Goal: Task Accomplishment & Management: Manage account settings

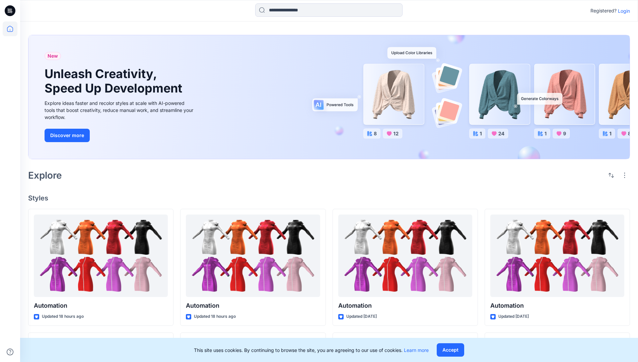
click at [622, 11] on p "Login" at bounding box center [624, 10] width 12 height 7
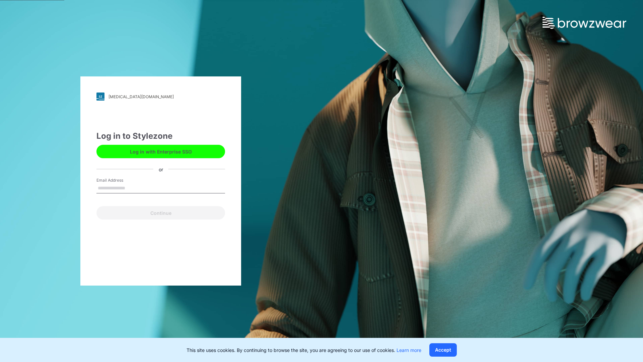
click at [132, 187] on input "Email Address" at bounding box center [160, 188] width 129 height 10
type input "**********"
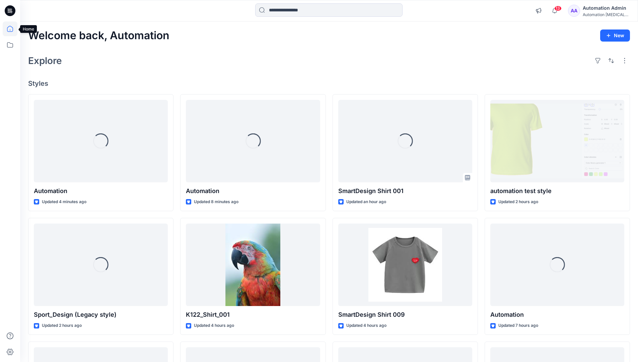
click at [13, 29] on icon at bounding box center [10, 29] width 6 height 6
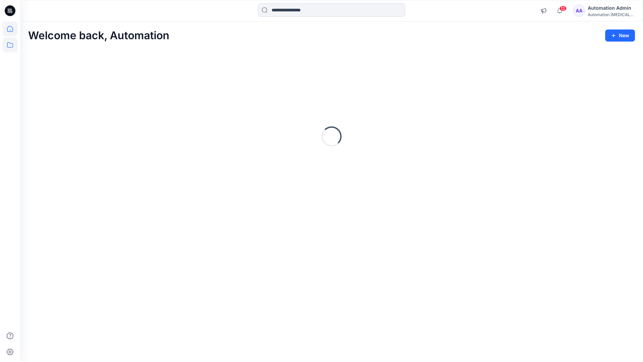
click at [10, 45] on icon at bounding box center [10, 44] width 15 height 15
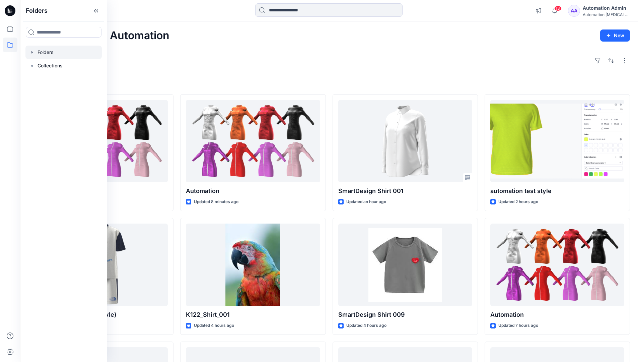
click at [42, 51] on div at bounding box center [63, 52] width 76 height 13
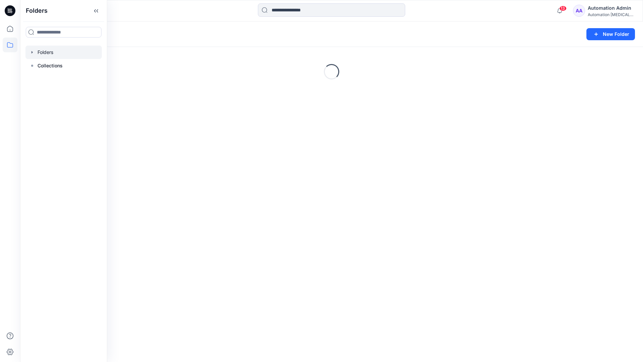
click at [337, 198] on div "Folders New Folder Loading..." at bounding box center [331, 191] width 623 height 340
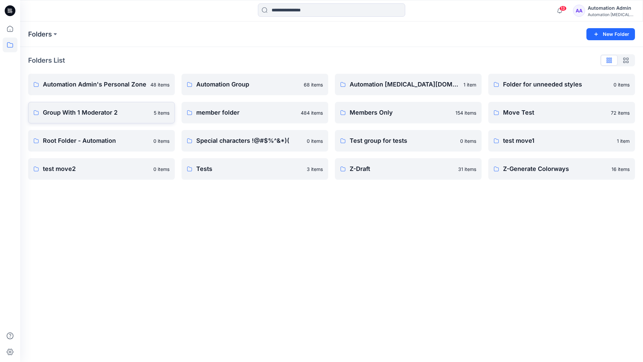
click at [58, 113] on p "Group With 1 Moderator 2" at bounding box center [96, 112] width 107 height 9
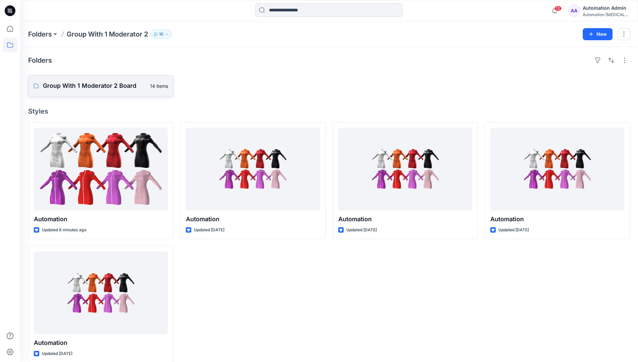
click at [104, 86] on p "Group With 1 Moderator 2 Board" at bounding box center [94, 85] width 103 height 9
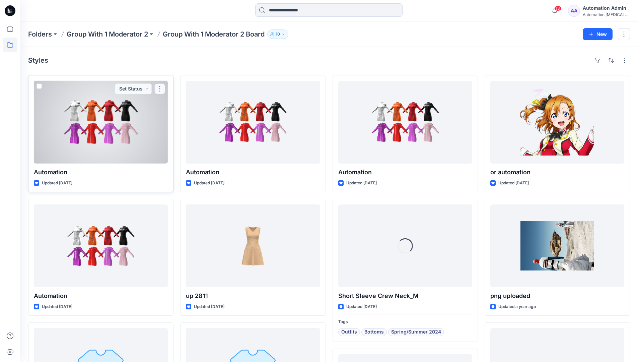
click at [159, 91] on button "button" at bounding box center [159, 88] width 11 height 11
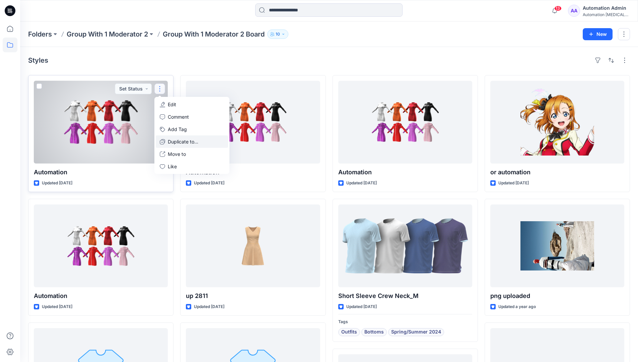
click at [184, 139] on p "Duplicate to..." at bounding box center [183, 141] width 30 height 7
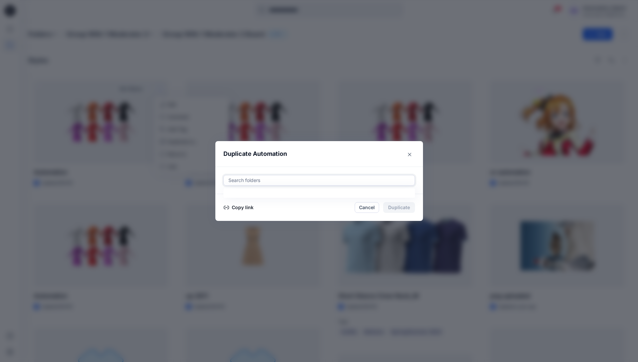
click at [277, 178] on div at bounding box center [319, 180] width 183 height 8
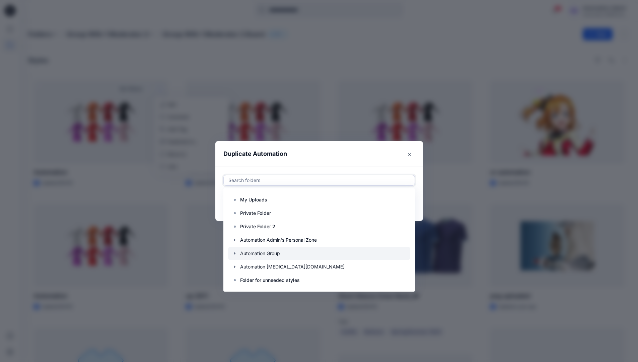
click at [237, 253] on icon "button" at bounding box center [234, 252] width 5 height 5
click at [260, 263] on p "Automation Board" at bounding box center [267, 266] width 40 height 8
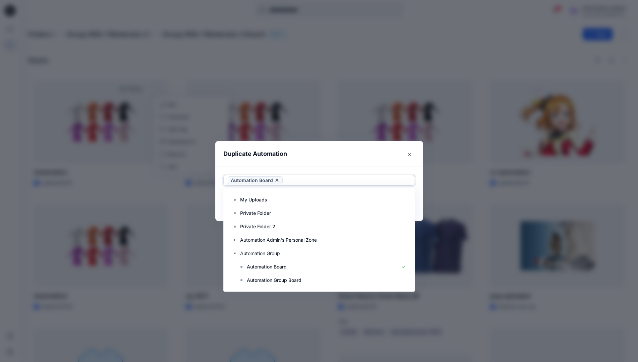
click at [358, 153] on header "Duplicate Automation" at bounding box center [312, 153] width 194 height 25
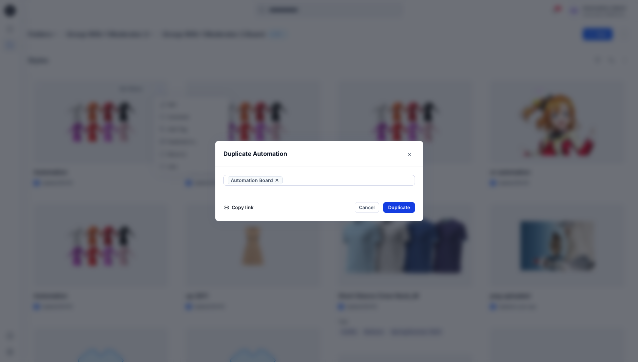
click at [402, 207] on button "Duplicate" at bounding box center [399, 207] width 32 height 11
click at [407, 207] on button "Close" at bounding box center [404, 207] width 22 height 11
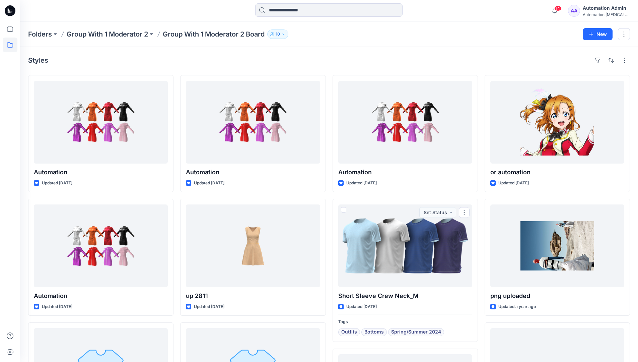
click at [11, 45] on icon at bounding box center [10, 44] width 15 height 15
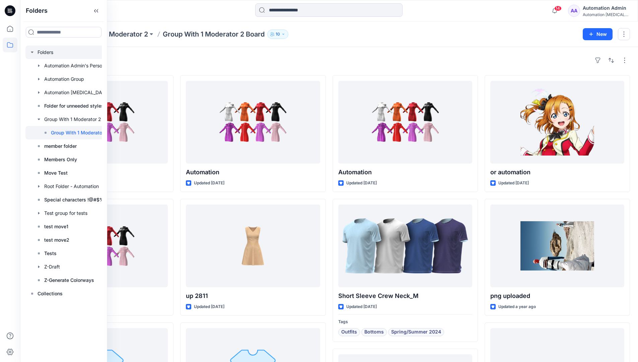
click at [44, 52] on div at bounding box center [75, 52] width 100 height 13
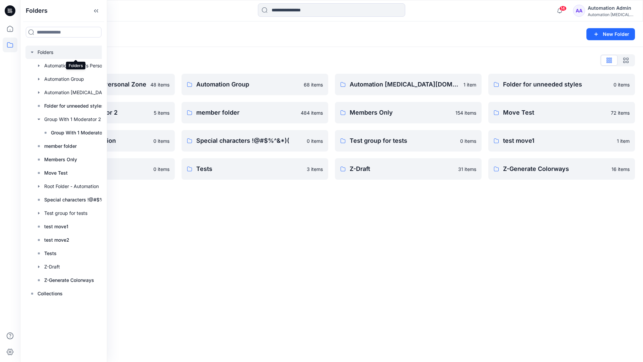
click at [349, 220] on div "Folders New Folder Folders List Automation Admin's Personal Zone 48 items Group…" at bounding box center [331, 191] width 623 height 340
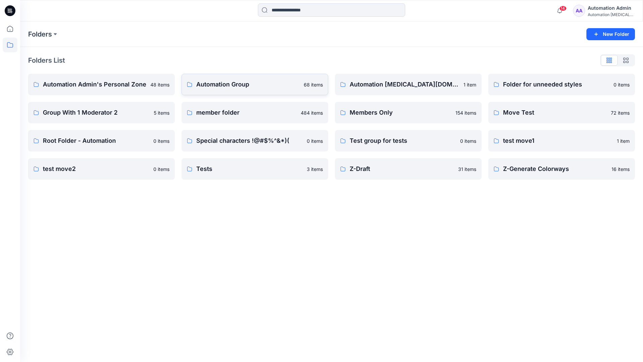
click at [238, 88] on p "Automation Group" at bounding box center [247, 84] width 103 height 9
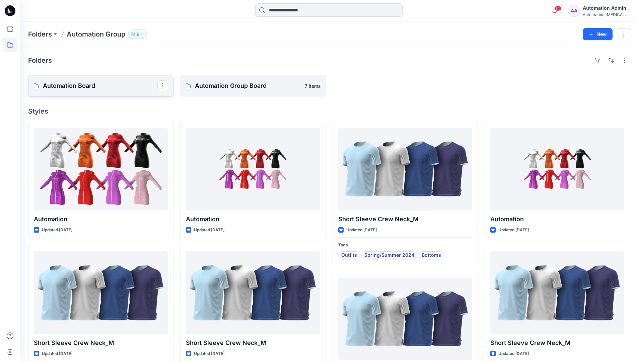
click at [114, 91] on link "Automation Board" at bounding box center [100, 85] width 145 height 21
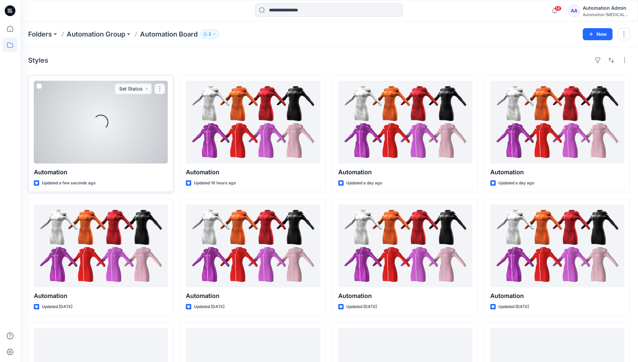
click at [160, 88] on button "button" at bounding box center [159, 88] width 11 height 11
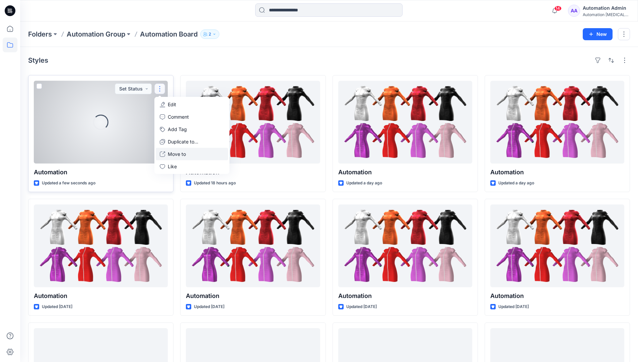
click at [175, 154] on p "Move to" at bounding box center [177, 153] width 18 height 7
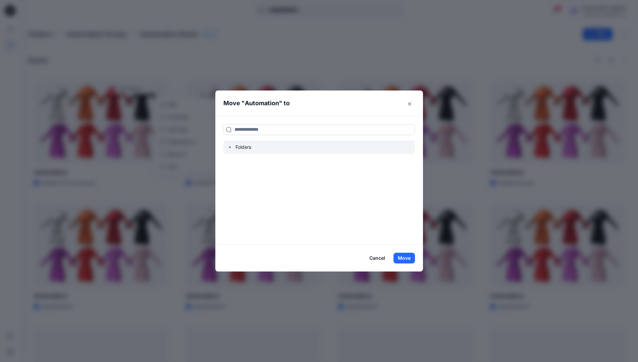
click at [230, 146] on icon "button" at bounding box center [229, 147] width 1 height 2
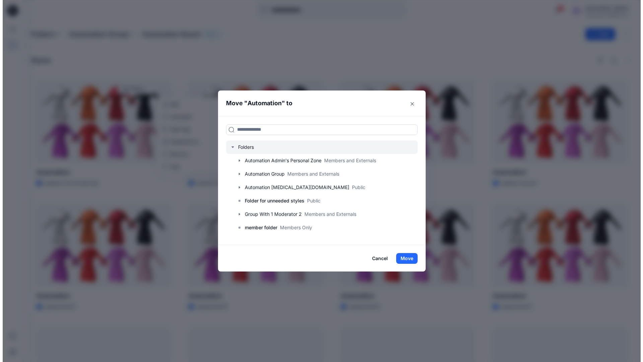
scroll to position [66, 0]
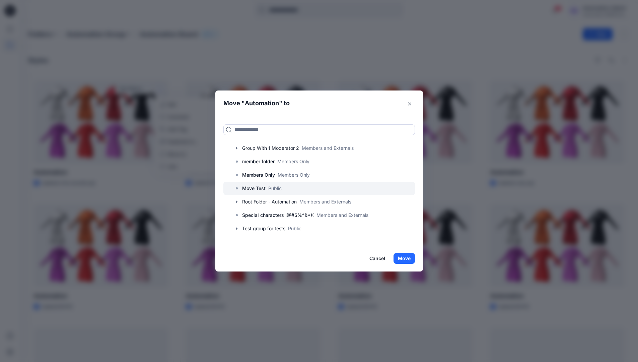
click at [258, 189] on p "Move Test" at bounding box center [253, 188] width 23 height 8
click at [409, 255] on button "Move" at bounding box center [403, 258] width 21 height 11
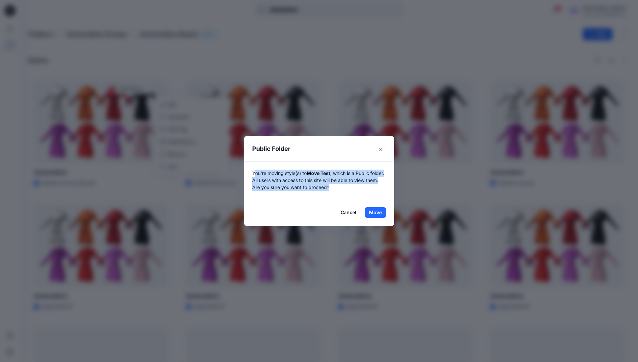
drag, startPoint x: 409, startPoint y: 255, endPoint x: 369, endPoint y: 185, distance: 81.1
click at [369, 185] on p "You're moving style(s) to Move Test , which is a Public folder. All users with …" at bounding box center [319, 179] width 134 height 21
click at [378, 212] on button "Move" at bounding box center [375, 212] width 21 height 11
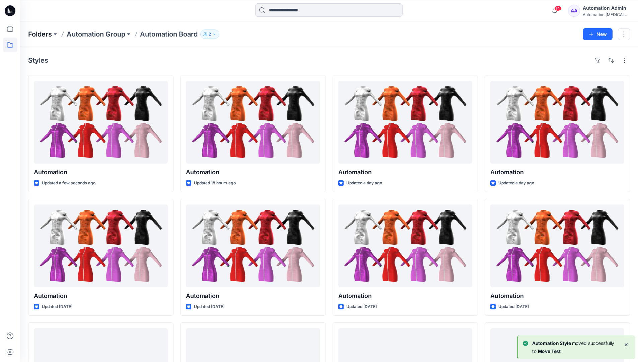
click at [39, 34] on p "Folders" at bounding box center [40, 33] width 24 height 9
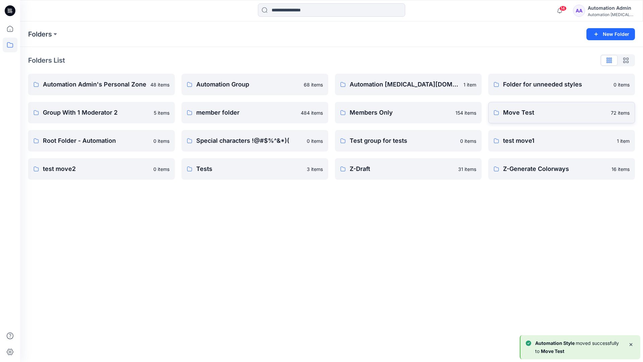
click at [532, 114] on p "Move Test" at bounding box center [555, 112] width 104 height 9
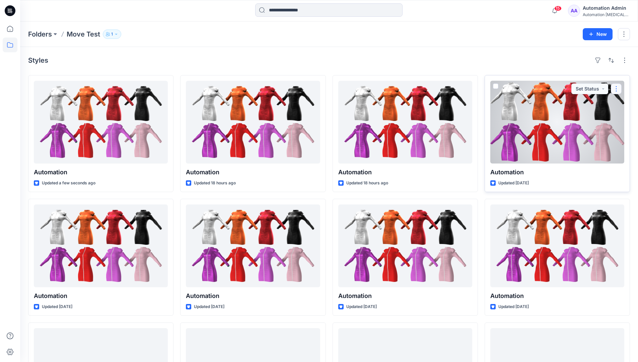
click at [614, 91] on button "button" at bounding box center [616, 88] width 11 height 11
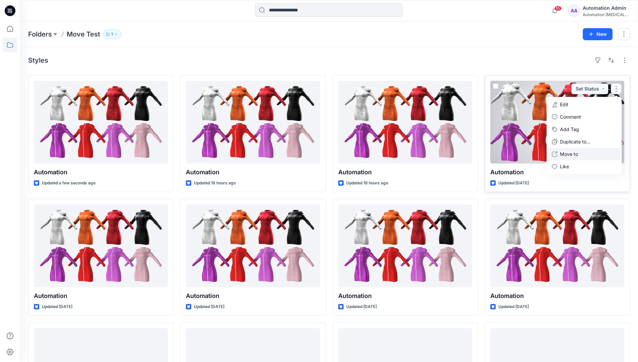
click at [570, 152] on p "Move to" at bounding box center [569, 153] width 18 height 7
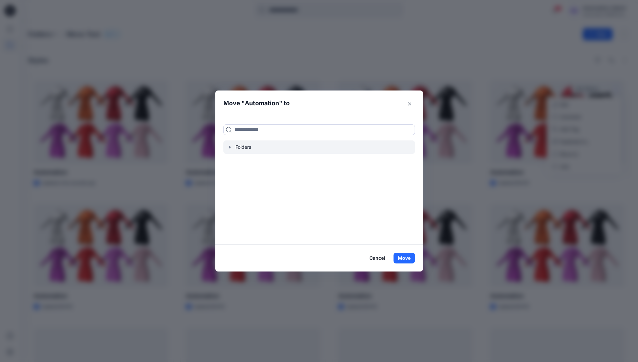
click at [230, 147] on icon "button" at bounding box center [229, 147] width 1 height 2
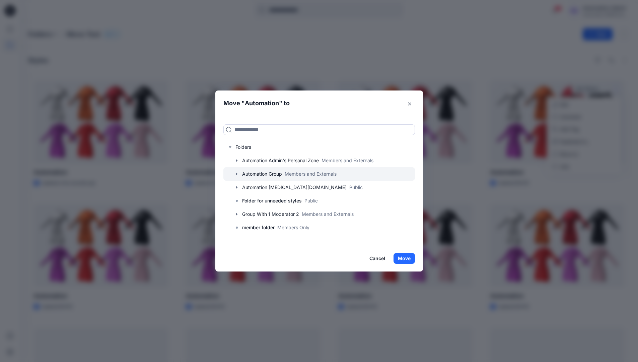
click at [237, 173] on icon "button" at bounding box center [236, 173] width 1 height 2
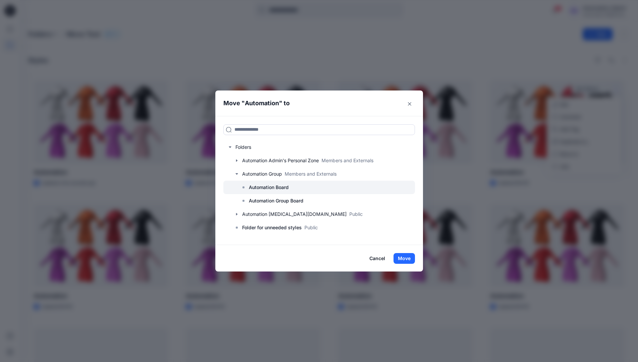
click at [265, 188] on p "Automation Board" at bounding box center [269, 187] width 40 height 8
click at [405, 255] on button "Move" at bounding box center [403, 258] width 21 height 11
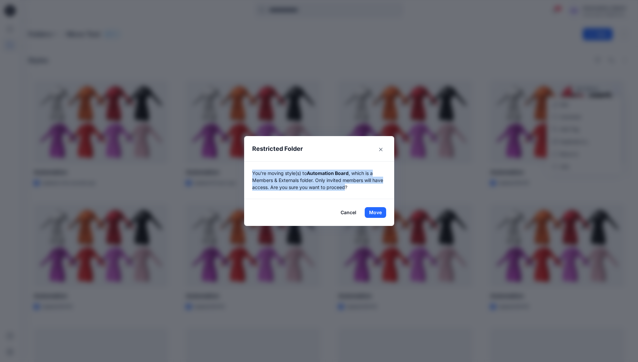
drag, startPoint x: 405, startPoint y: 255, endPoint x: 349, endPoint y: 188, distance: 87.9
click at [349, 188] on p "You're moving style(s) to Automation Board , which is a Members & Externals fol…" at bounding box center [319, 179] width 134 height 21
click at [378, 212] on button "Move" at bounding box center [375, 212] width 21 height 11
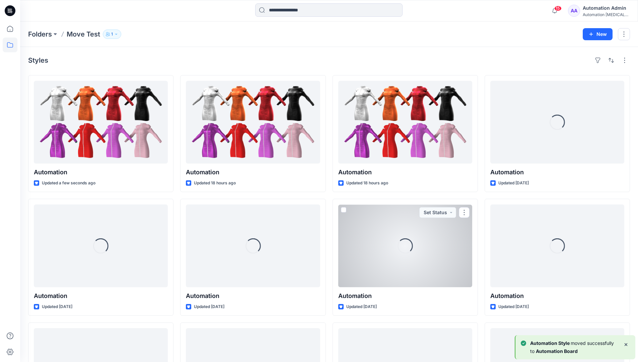
click at [599, 15] on div "Automation testim..." at bounding box center [606, 14] width 47 height 5
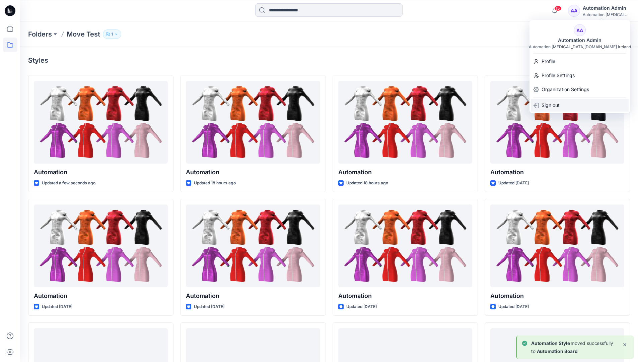
click at [564, 102] on div "Sign out" at bounding box center [580, 105] width 98 height 13
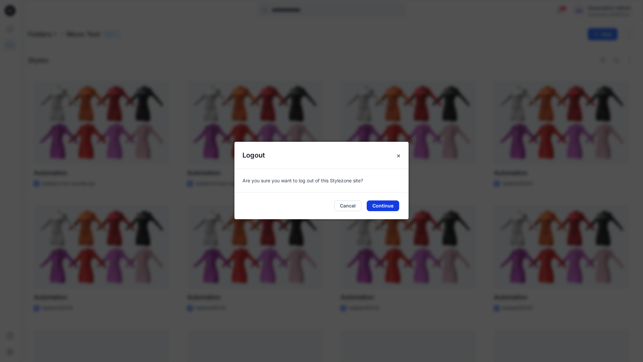
click at [378, 203] on button "Continue" at bounding box center [383, 205] width 32 height 11
